Goal: Browse casually

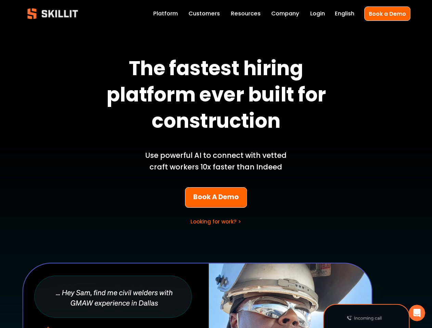
click at [216, 164] on p "Use powerful AI to connect with vetted craft workers 10x faster than Indeed" at bounding box center [216, 161] width 160 height 23
click at [417, 313] on icon "Open Intercom Messenger" at bounding box center [416, 313] width 11 height 11
